Goal: Information Seeking & Learning: Learn about a topic

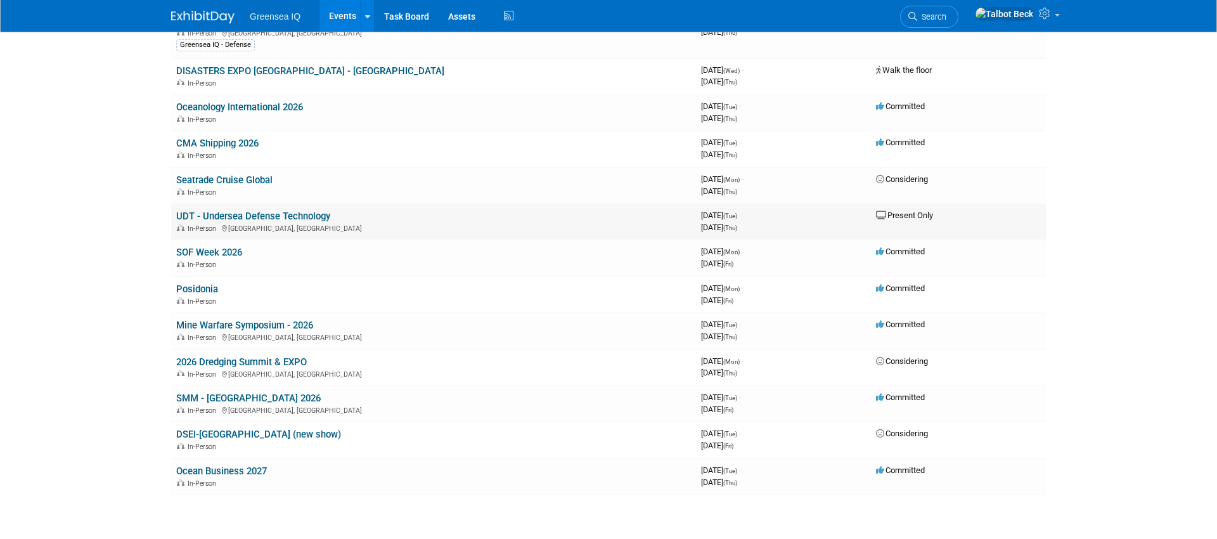
scroll to position [453, 0]
click at [247, 363] on link "2026 Dredging Summit & EXPO" at bounding box center [241, 363] width 131 height 11
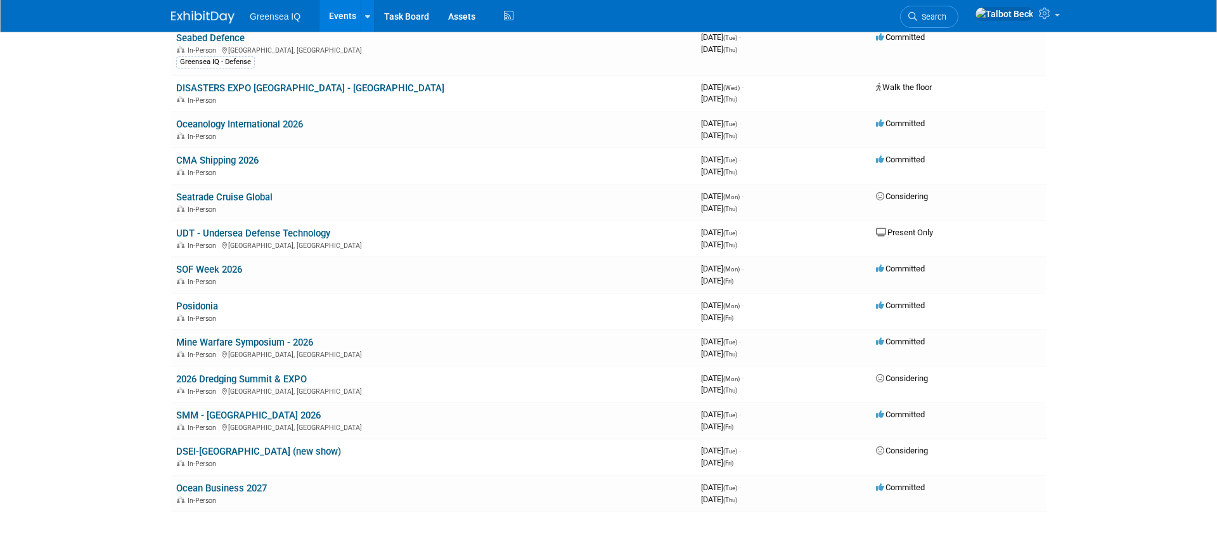
scroll to position [429, 0]
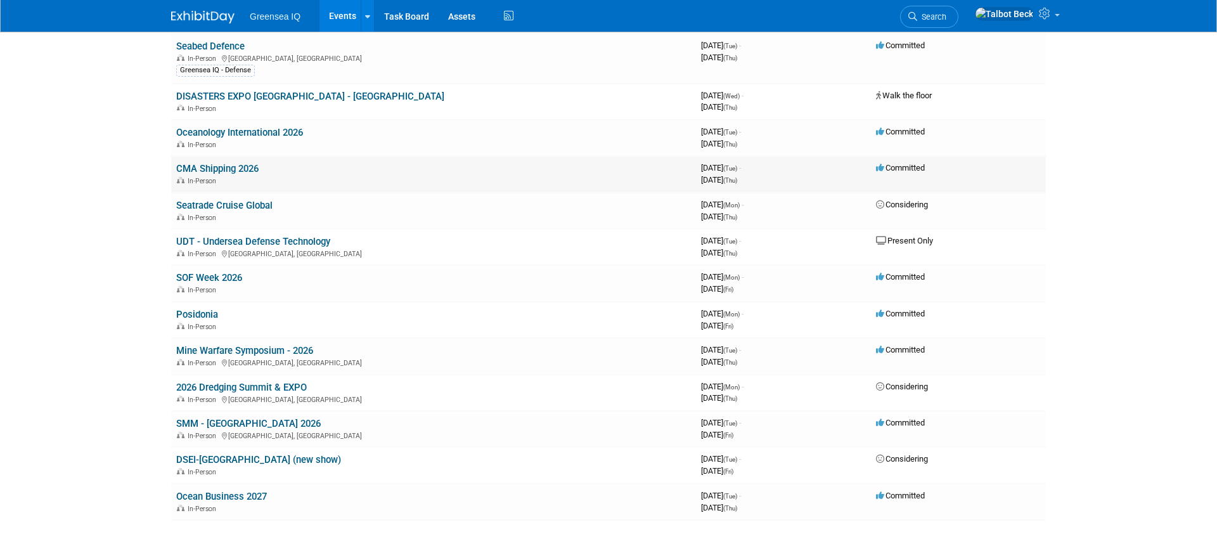
click at [232, 165] on link "CMA Shipping 2026" at bounding box center [217, 168] width 82 height 11
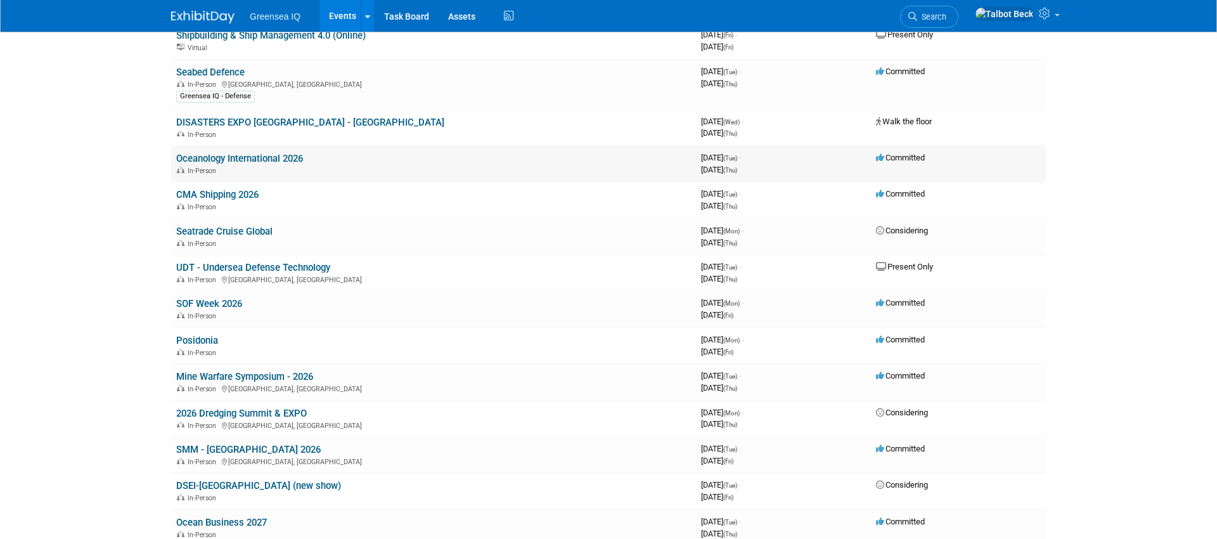
click at [230, 159] on link "Oceanology International 2026" at bounding box center [239, 158] width 127 height 11
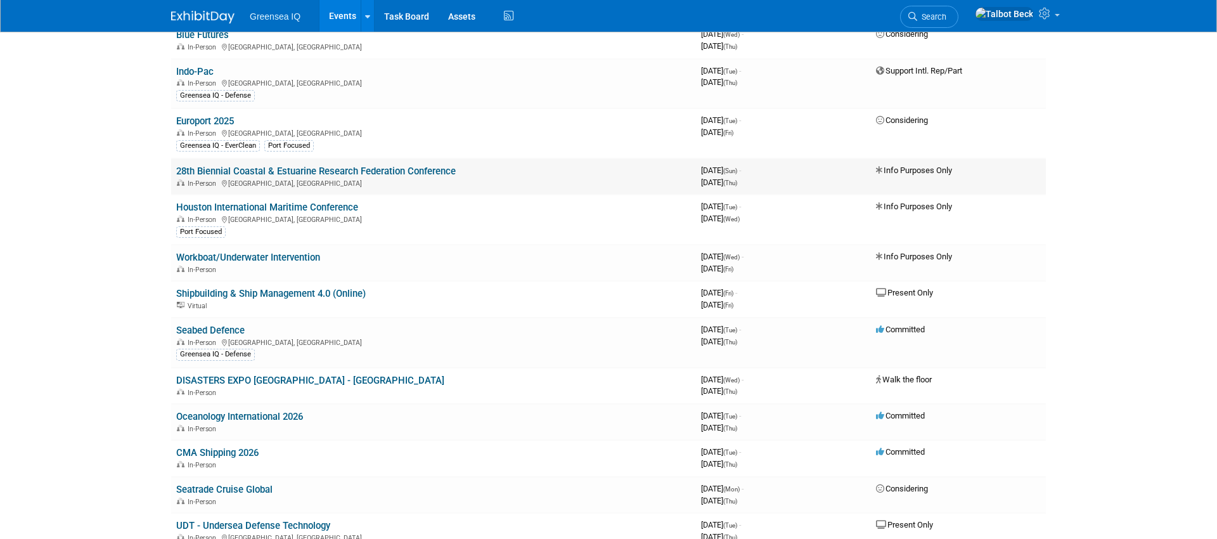
scroll to position [143, 0]
click at [229, 419] on link "Oceanology International 2026" at bounding box center [239, 417] width 127 height 11
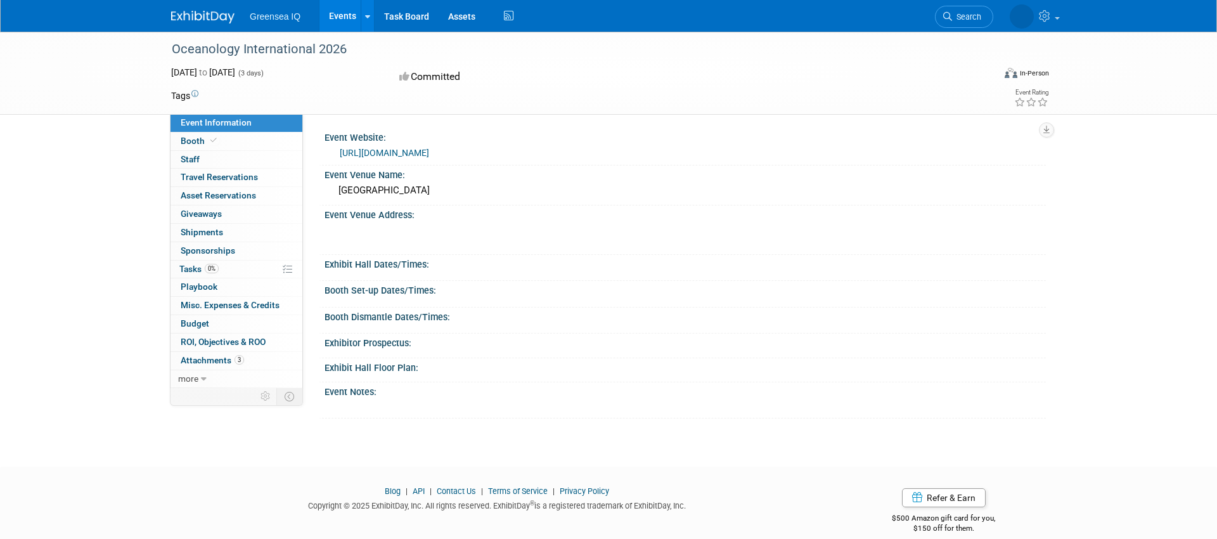
click at [418, 152] on link "[URL][DOMAIN_NAME]" at bounding box center [384, 153] width 89 height 10
click at [207, 363] on span "Attachments 3" at bounding box center [212, 360] width 63 height 10
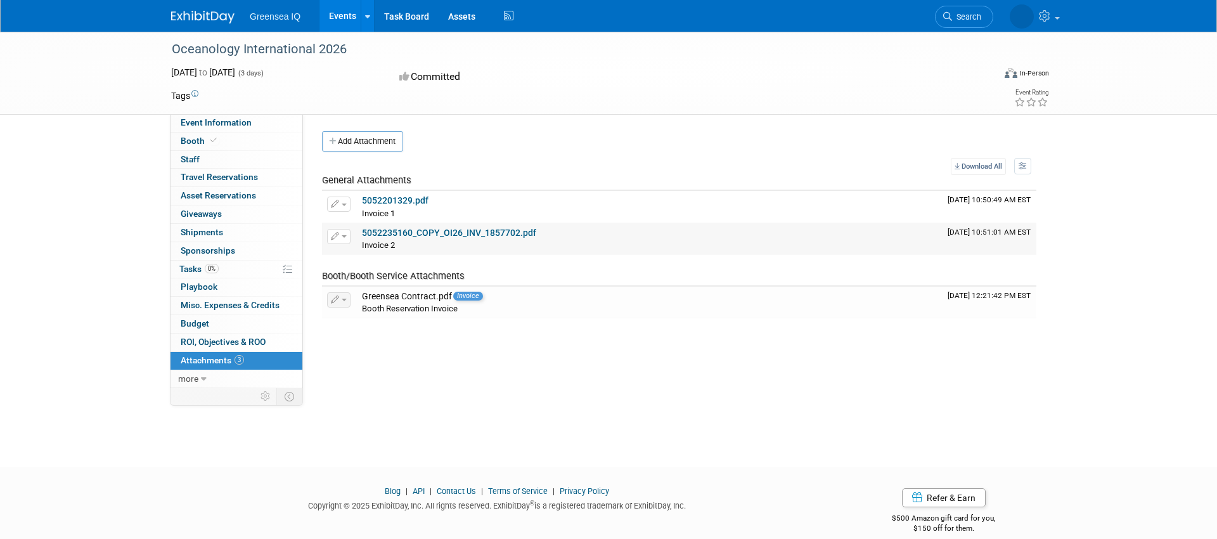
click at [405, 231] on link "5052235160_COPY_OI26_INV_1857702.pdf" at bounding box center [449, 233] width 174 height 10
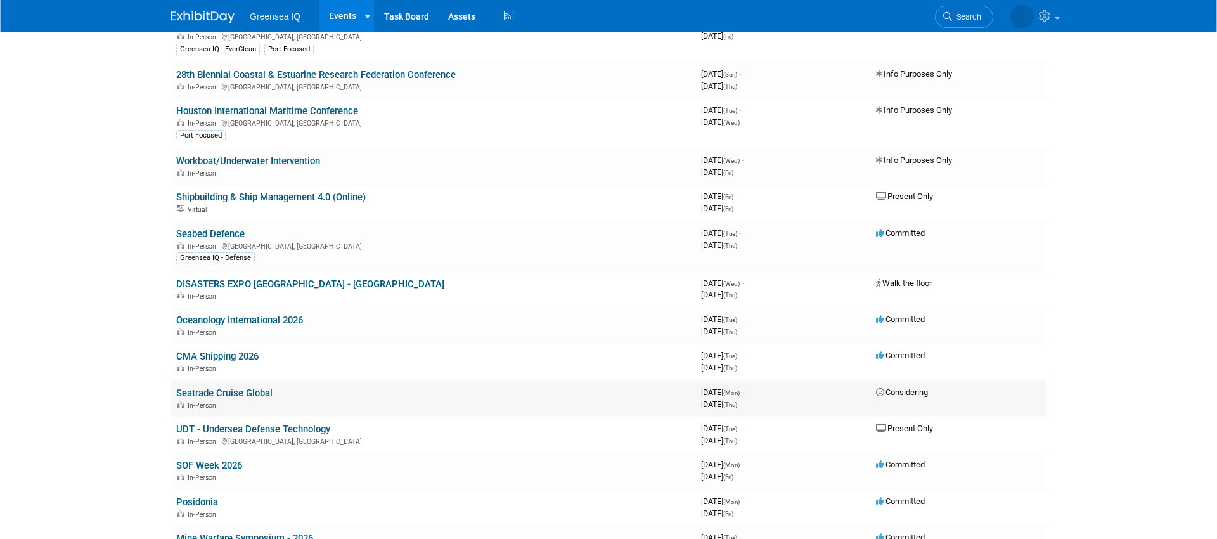
scroll to position [242, 0]
click at [218, 396] on link "Seatrade Cruise Global" at bounding box center [224, 392] width 96 height 11
